Goal: Task Accomplishment & Management: Use online tool/utility

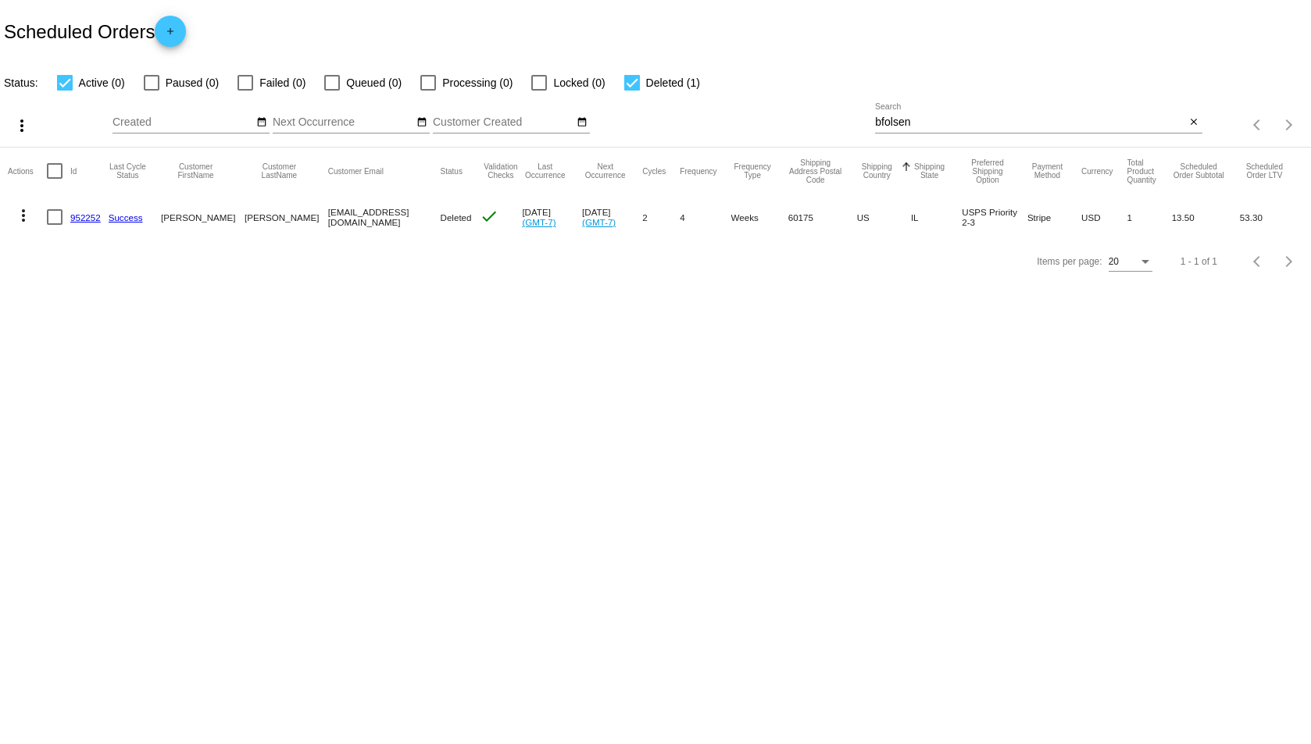
click at [908, 130] on div "bfolsen Search" at bounding box center [1030, 118] width 310 height 30
click at [910, 116] on input "bfolsen" at bounding box center [1030, 122] width 310 height 12
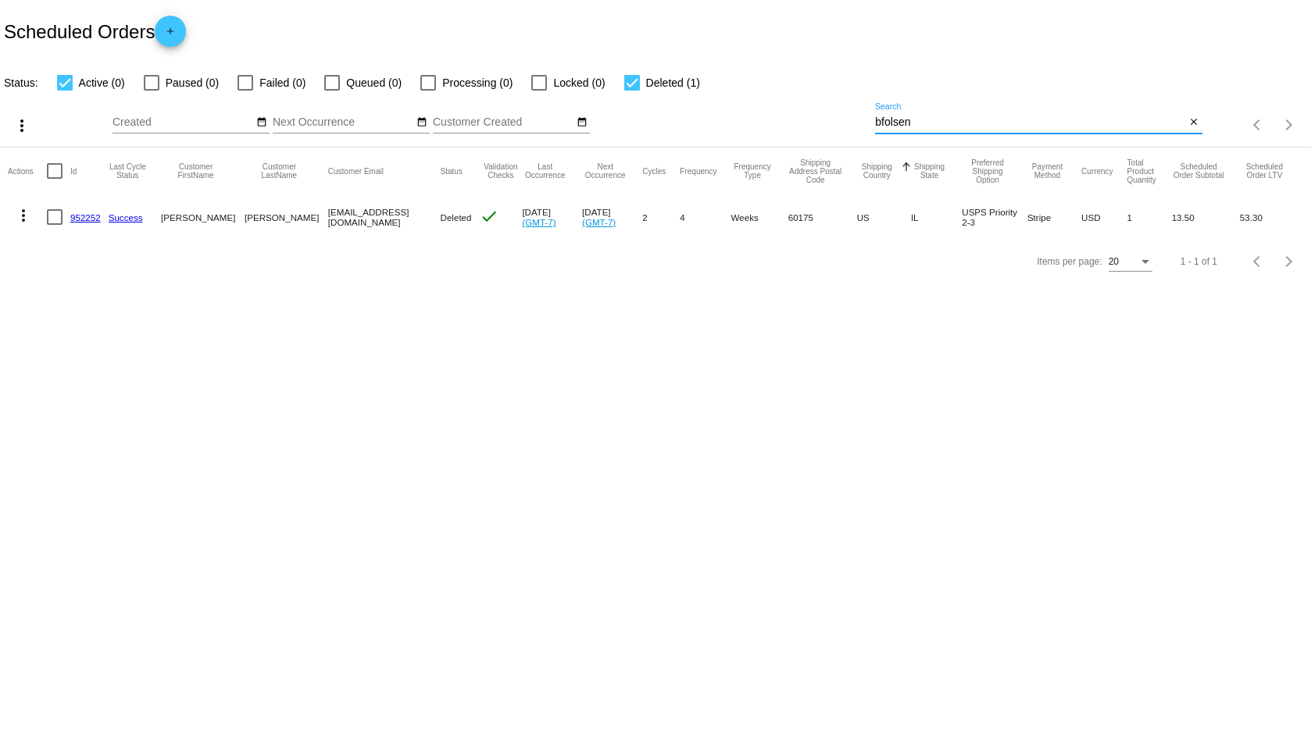
click at [910, 116] on input "bfolsen" at bounding box center [1030, 122] width 310 height 12
type input "almondo"
click at [87, 213] on link "465427" at bounding box center [85, 217] width 30 height 10
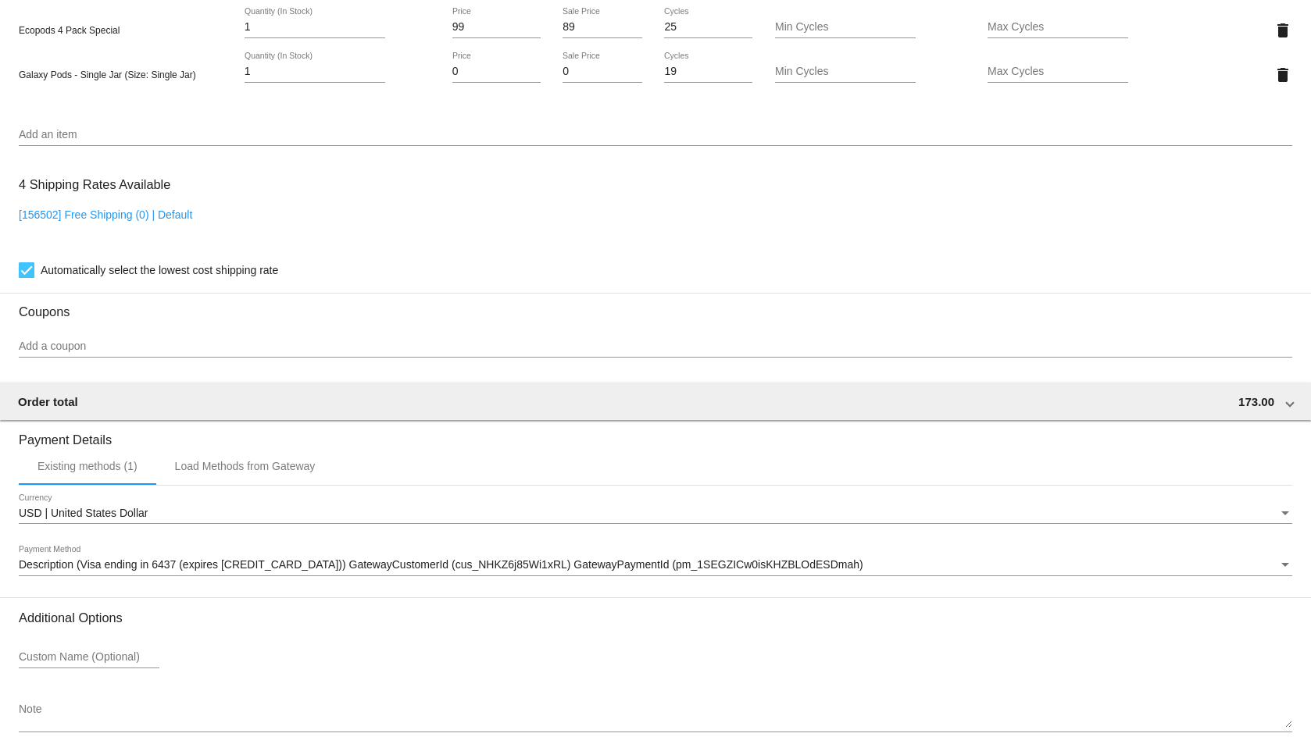
scroll to position [1271, 0]
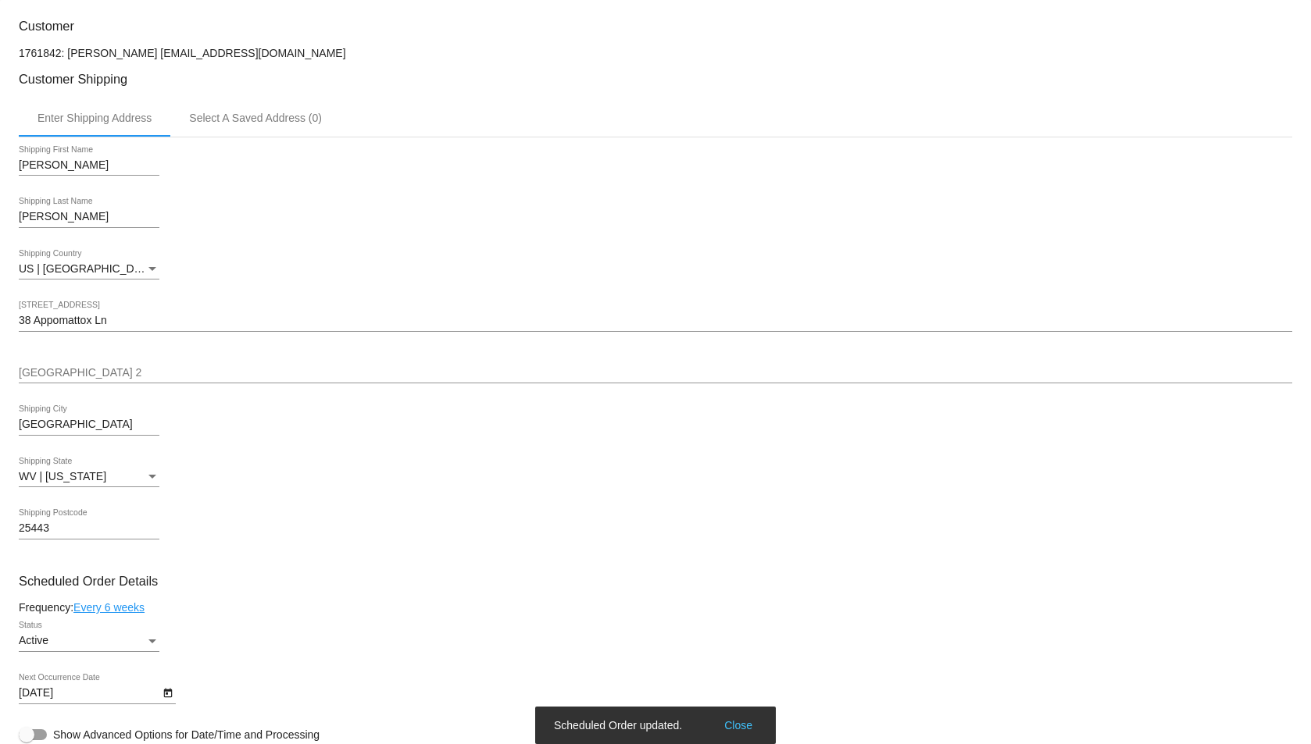
scroll to position [547, 0]
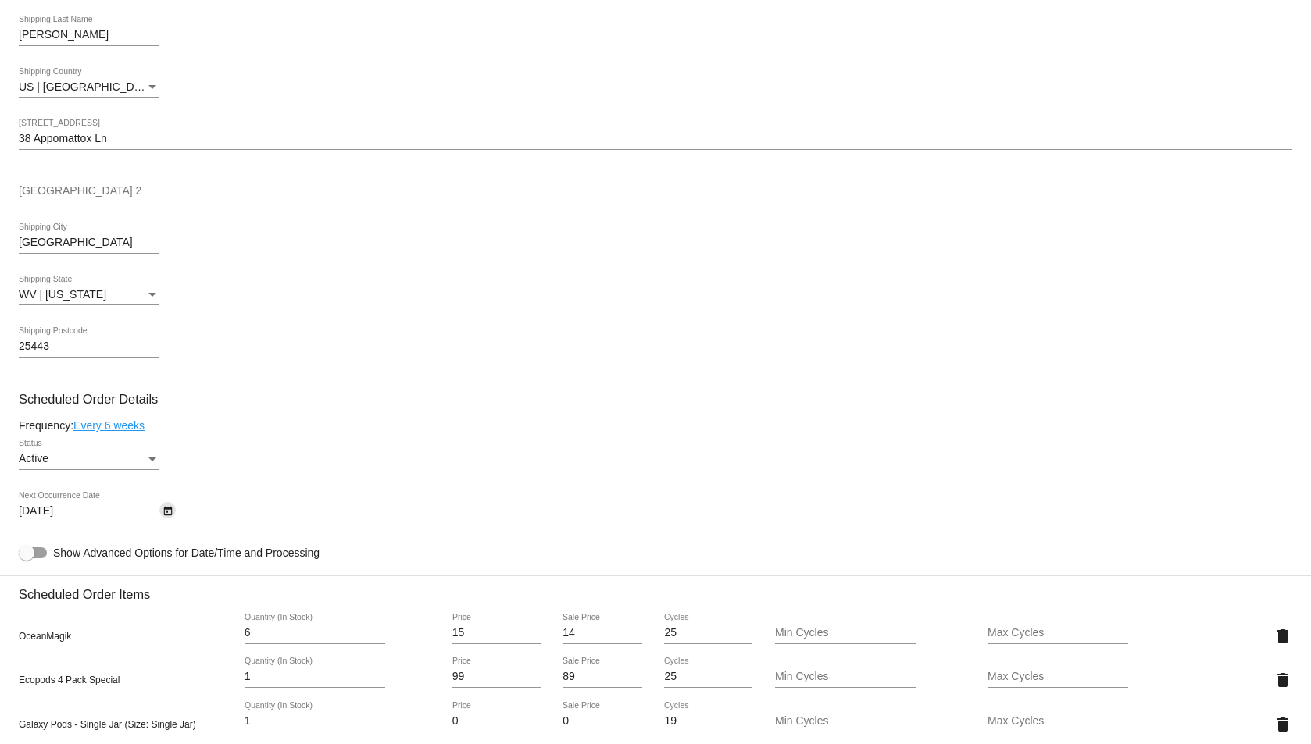
click at [167, 512] on icon "Open calendar" at bounding box center [167, 511] width 9 height 9
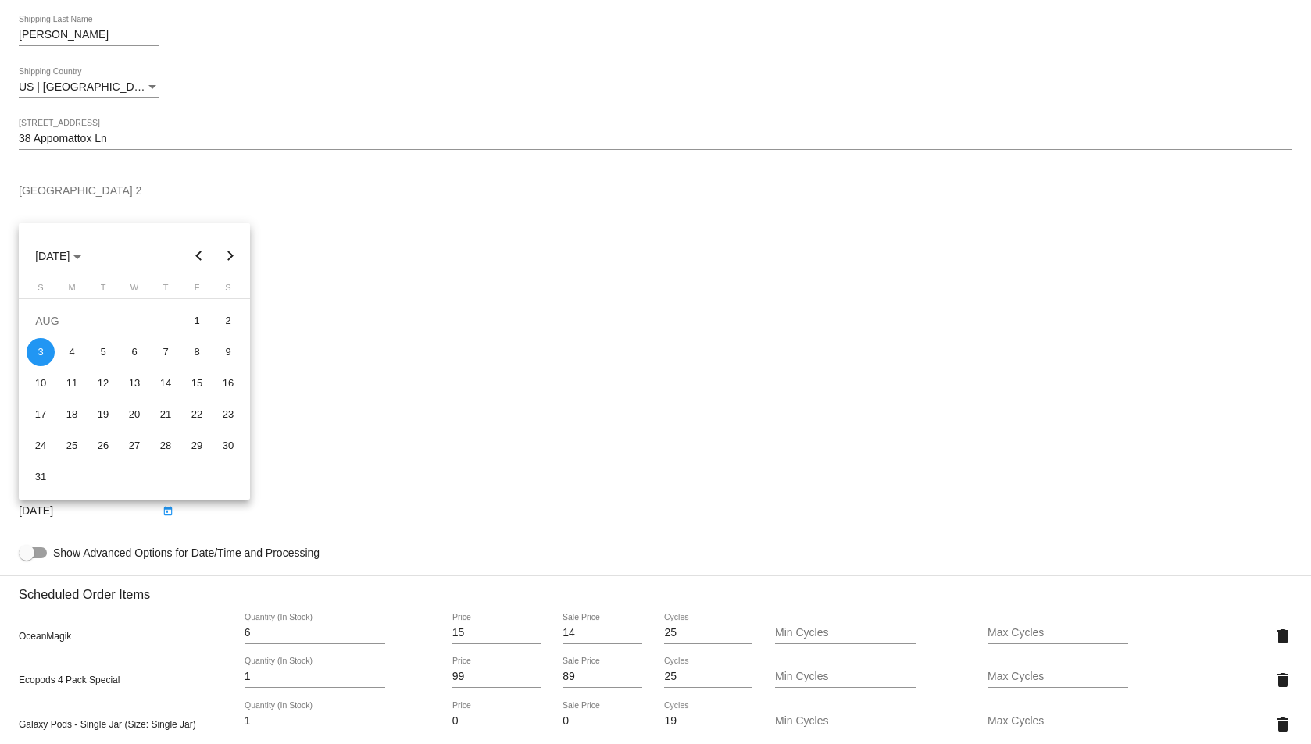
click at [233, 254] on button "Next month" at bounding box center [230, 256] width 31 height 31
click at [209, 320] on div "3" at bounding box center [197, 321] width 28 height 28
type input "[DATE]"
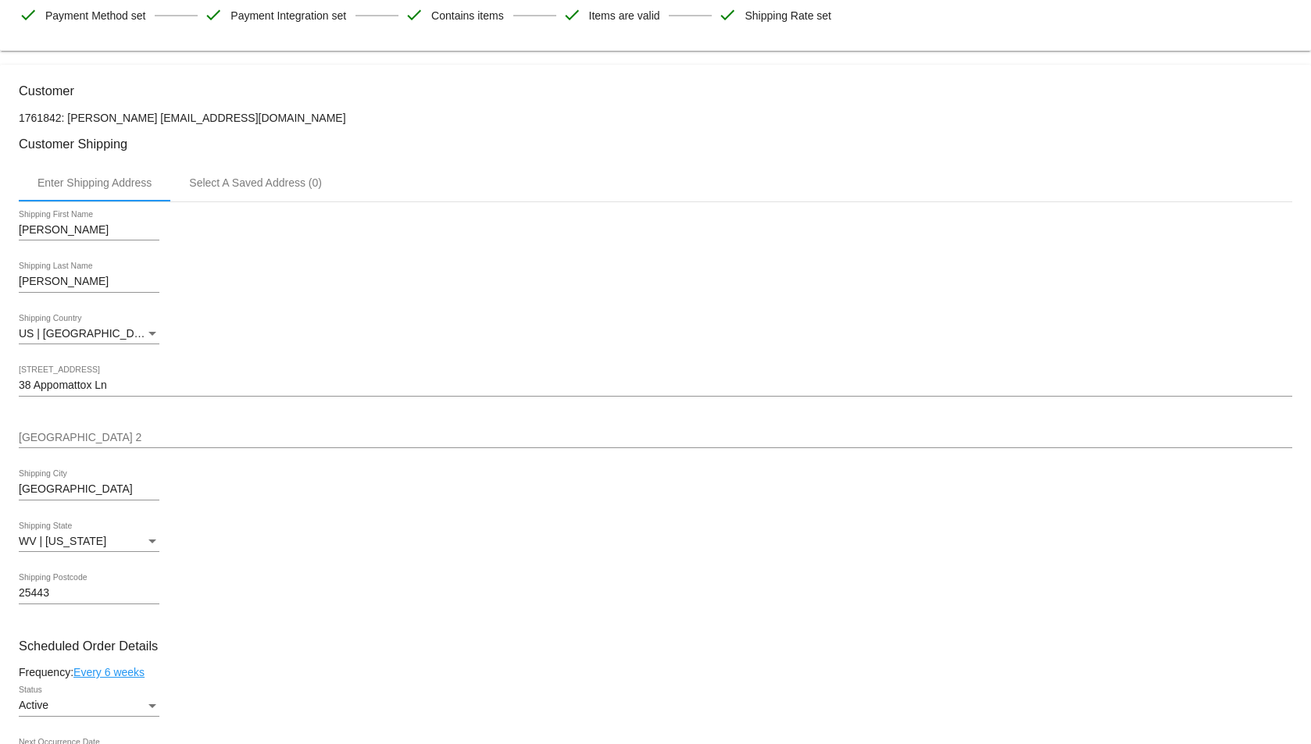
scroll to position [0, 0]
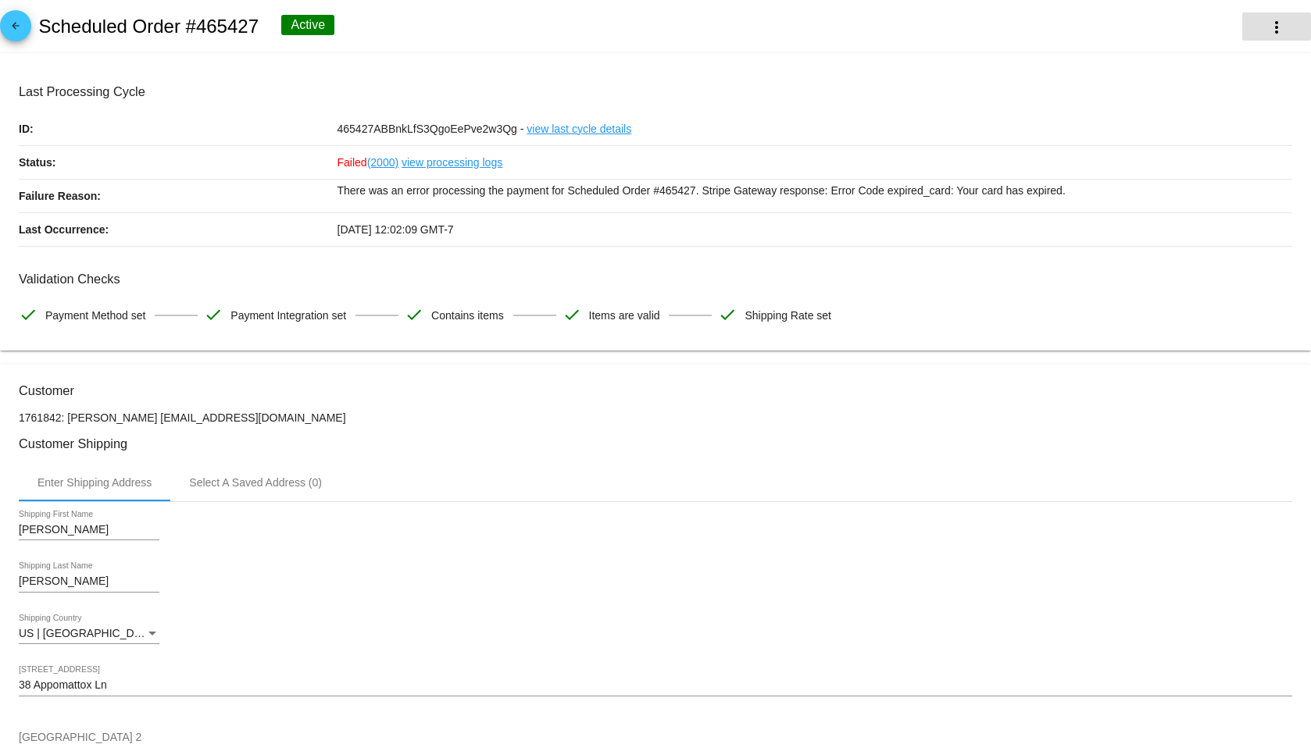
click at [1273, 22] on mat-icon "more_vert" at bounding box center [1276, 27] width 19 height 19
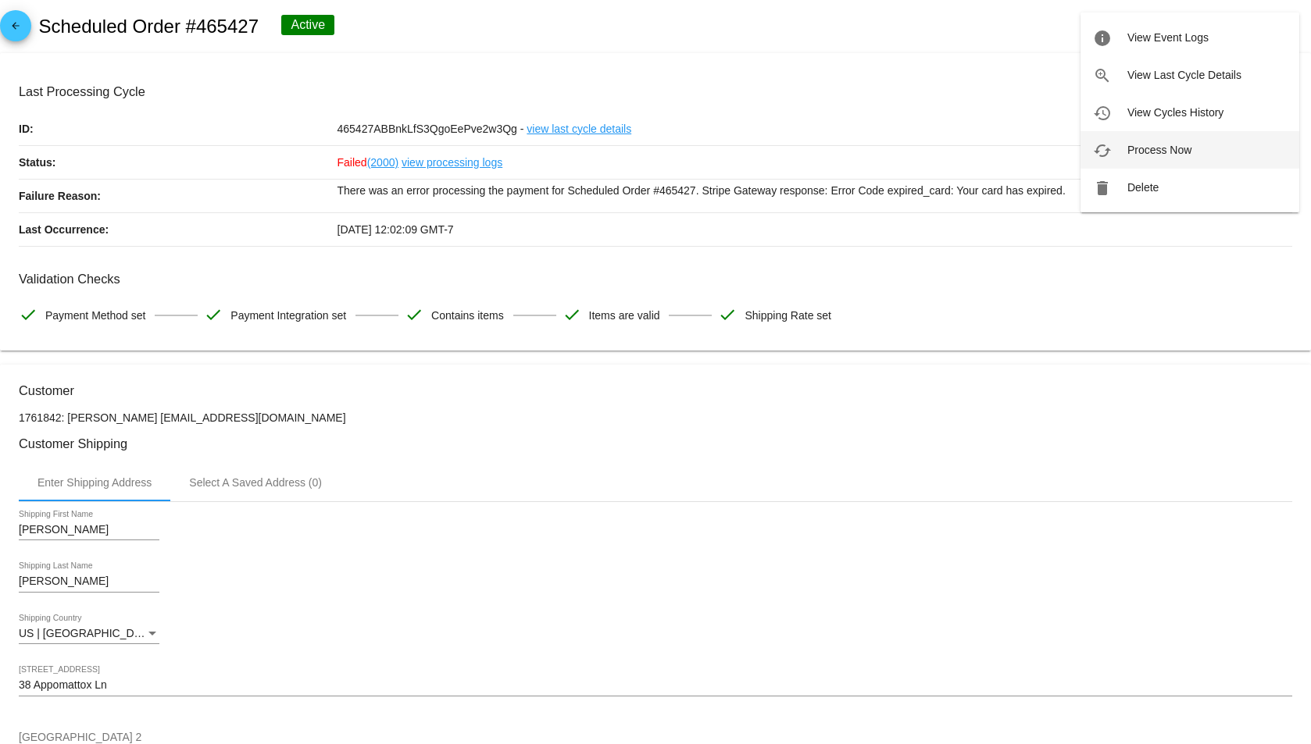
click at [1157, 154] on span "Process Now" at bounding box center [1159, 150] width 64 height 12
